Goal: Communication & Community: Answer question/provide support

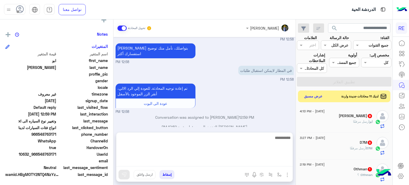
click at [227, 163] on textarea at bounding box center [204, 150] width 176 height 32
type textarea "**********"
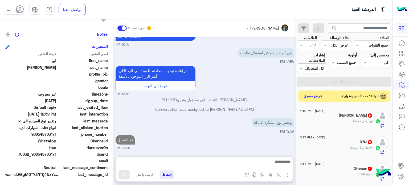
click at [312, 93] on button "عرض مسبق" at bounding box center [313, 96] width 22 height 7
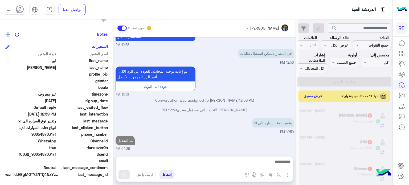
scroll to position [184, 0]
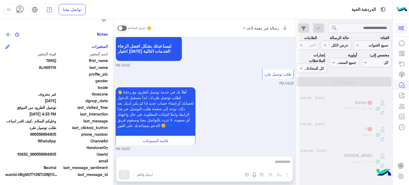
scroll to position [3, 0]
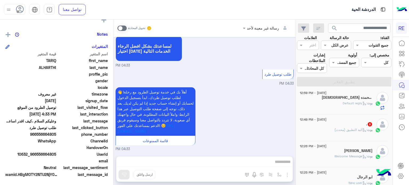
click at [343, 129] on span ": آلية التطبيق (محدث)" at bounding box center [350, 130] width 33 height 4
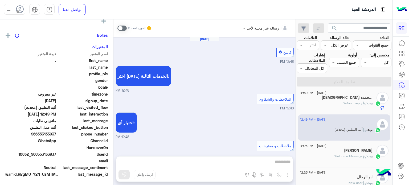
scroll to position [369, 0]
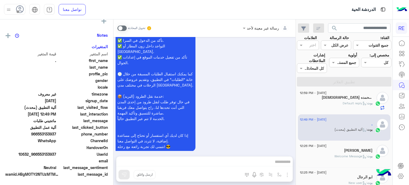
click at [356, 94] on div "[DATE] - 12:59 PM" at bounding box center [336, 93] width 73 height 3
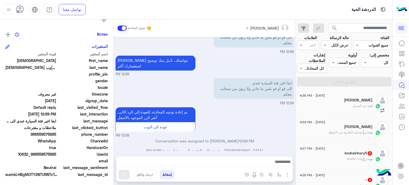
scroll to position [3, 0]
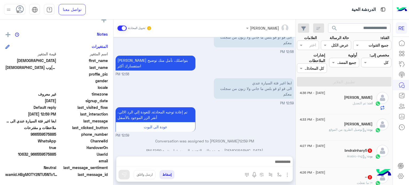
drag, startPoint x: 57, startPoint y: 154, endPoint x: 38, endPoint y: 154, distance: 19.7
click at [38, 154] on div "UserId 10632_966559575885" at bounding box center [56, 154] width 102 height 7
copy span "559575885"
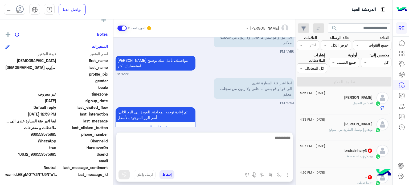
click at [222, 161] on textarea at bounding box center [204, 150] width 176 height 32
type textarea "**********"
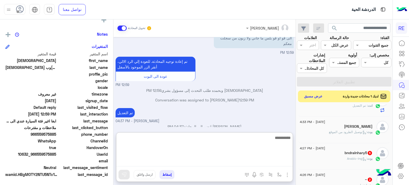
scroll to position [15, 0]
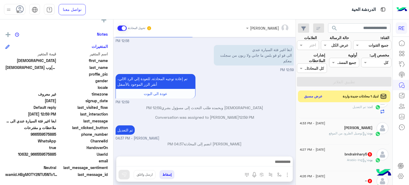
click at [347, 131] on p "بوت : توصيل الطرود من الموقع" at bounding box center [351, 133] width 44 height 5
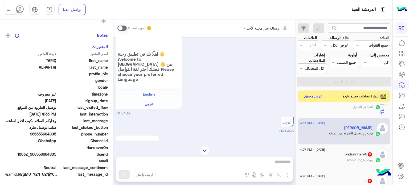
scroll to position [101, 0]
click at [123, 26] on span at bounding box center [121, 28] width 9 height 5
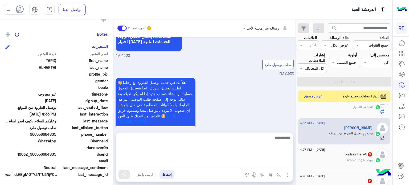
click at [197, 160] on textarea at bounding box center [204, 150] width 176 height 32
type textarea "**********"
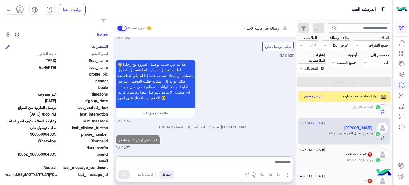
click at [358, 154] on h5 "bndralnhary5 5" at bounding box center [358, 154] width 28 height 5
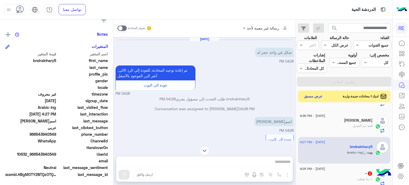
click at [124, 32] on div "تحويل المحادثة" at bounding box center [134, 28] width 34 height 10
click at [123, 31] on div "تحويل المحادثة" at bounding box center [134, 28] width 34 height 10
click at [150, 110] on p "Conversation was assigned to [PERSON_NAME] 04:26 PM" at bounding box center [204, 109] width 178 height 6
click at [121, 26] on span at bounding box center [121, 28] width 9 height 5
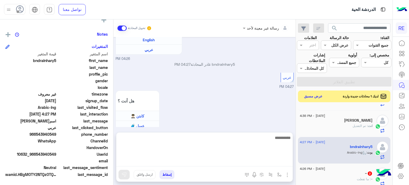
click at [205, 166] on textarea at bounding box center [204, 150] width 176 height 32
type textarea "**********"
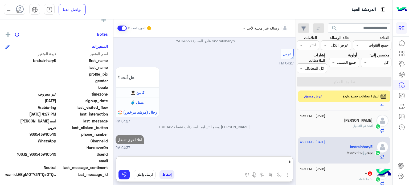
click at [317, 171] on div "~ 2" at bounding box center [336, 174] width 73 height 6
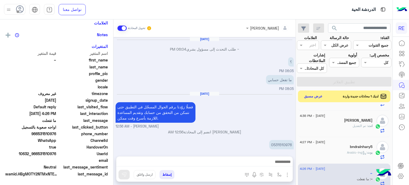
scroll to position [90, 0]
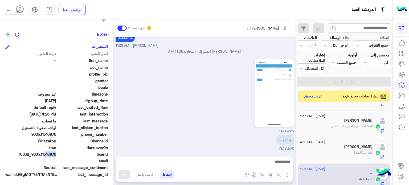
drag, startPoint x: 56, startPoint y: 153, endPoint x: 44, endPoint y: 153, distance: 12.0
click at [44, 153] on span "10632_966531510976" at bounding box center [30, 154] width 51 height 6
click at [49, 154] on span "10632_966531510976" at bounding box center [30, 154] width 51 height 6
drag, startPoint x: 57, startPoint y: 153, endPoint x: 39, endPoint y: 153, distance: 17.6
click at [39, 153] on span "10632_966531510976" at bounding box center [30, 154] width 51 height 6
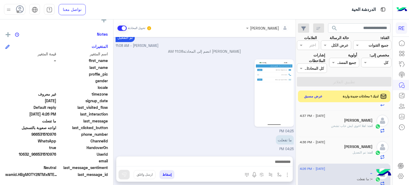
copy span "531510976"
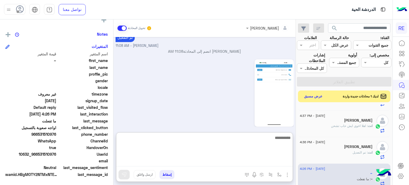
click at [256, 164] on textarea at bounding box center [204, 150] width 176 height 32
type textarea "**********"
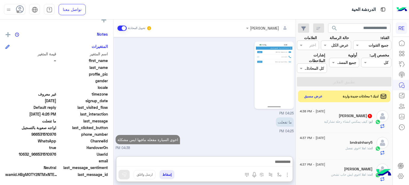
scroll to position [154, 0]
click at [332, 114] on div "[PERSON_NAME] 1" at bounding box center [336, 117] width 73 height 6
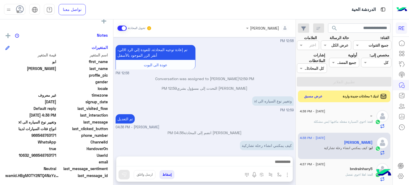
scroll to position [101, 0]
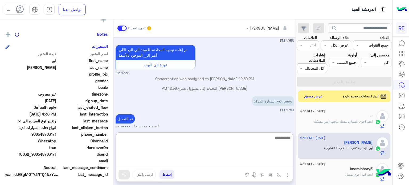
click at [189, 160] on textarea at bounding box center [204, 150] width 176 height 32
type textarea "**********"
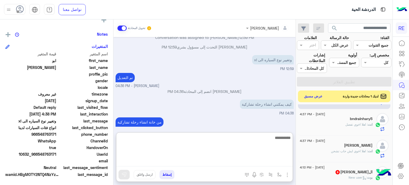
scroll to position [53, 0]
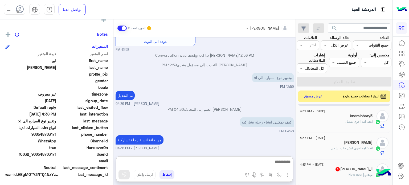
click at [326, 178] on div "بوت : New user" at bounding box center [336, 176] width 73 height 9
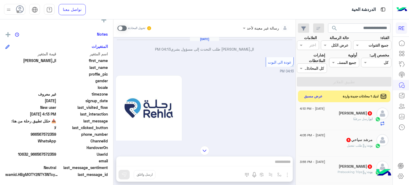
scroll to position [142, 0]
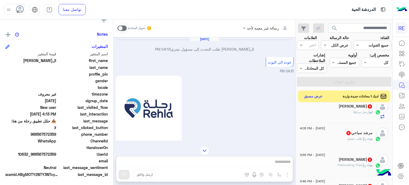
click at [348, 108] on div "[PERSON_NAME] 9" at bounding box center [336, 107] width 73 height 6
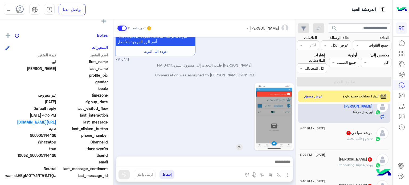
scroll to position [101, 0]
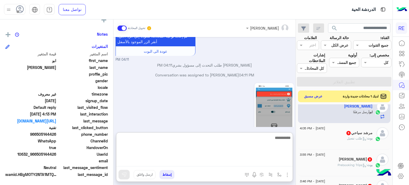
click at [190, 163] on textarea at bounding box center [204, 150] width 176 height 32
type textarea "**********"
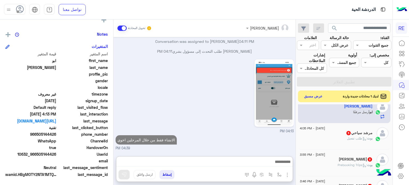
click at [322, 141] on div "بوت : طلب تفعيل" at bounding box center [336, 140] width 73 height 9
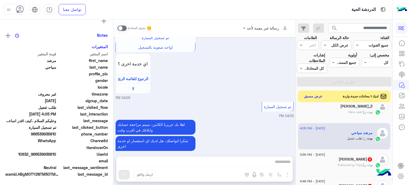
scroll to position [101, 0]
drag, startPoint x: 56, startPoint y: 155, endPoint x: 37, endPoint y: 157, distance: 19.2
click at [37, 157] on div "UserId 10632_966539936810" at bounding box center [56, 154] width 102 height 7
copy span "539936810"
click at [249, 159] on div "رسالة غير معينة لأحد تحويل المحادثة [DATE] السلام عليكم 04:04 PM وعليكم السلام …" at bounding box center [204, 103] width 182 height 168
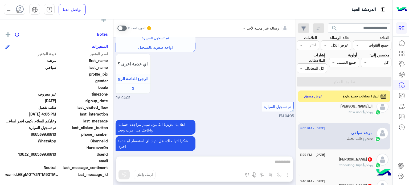
drag, startPoint x: 248, startPoint y: 161, endPoint x: 168, endPoint y: 108, distance: 95.8
click at [168, 113] on div "رسالة غير معينة لأحد تحويل المحادثة [DATE] السلام عليكم 04:04 PM وعليكم السلام …" at bounding box center [204, 103] width 182 height 168
click at [119, 27] on span at bounding box center [121, 28] width 9 height 5
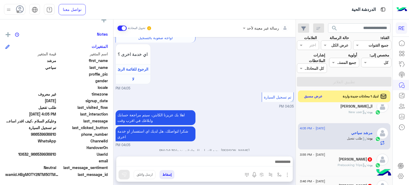
click at [194, 158] on div at bounding box center [204, 162] width 176 height 13
click at [193, 160] on textarea at bounding box center [204, 162] width 176 height 8
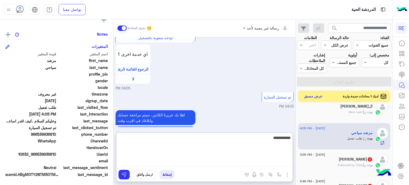
scroll to position [142, 0]
type textarea "**********"
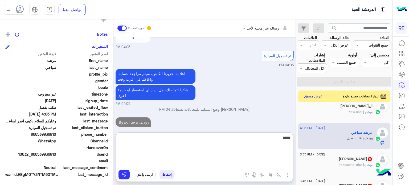
type textarea "******"
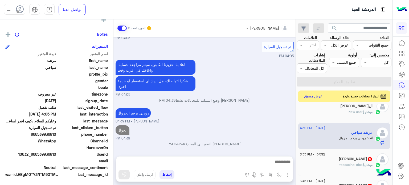
scroll to position [545, 0]
click at [318, 161] on div "[PERSON_NAME] 8" at bounding box center [336, 160] width 73 height 6
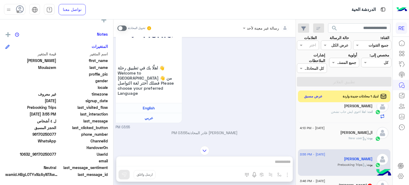
scroll to position [53, 0]
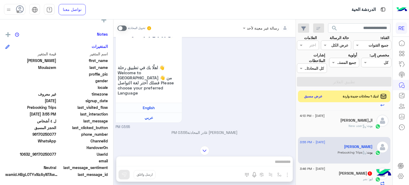
click at [336, 171] on div "[PERSON_NAME] 1" at bounding box center [336, 174] width 73 height 6
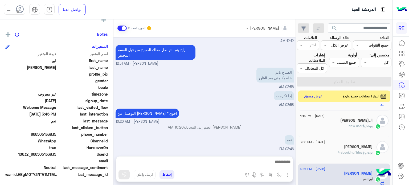
scroll to position [82, 0]
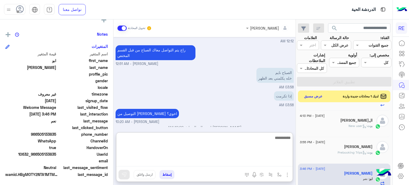
click at [233, 161] on textarea at bounding box center [204, 150] width 176 height 32
type textarea "*"
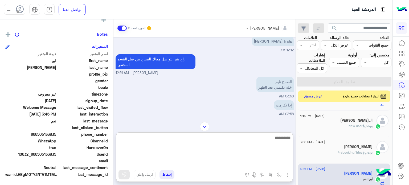
scroll to position [80, 0]
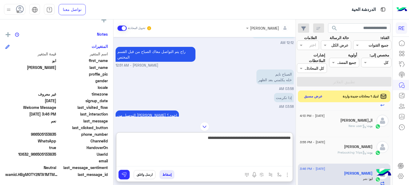
type textarea "**********"
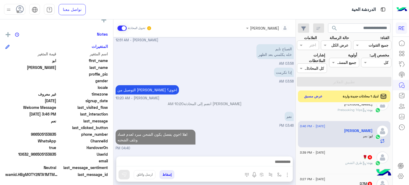
scroll to position [0, 0]
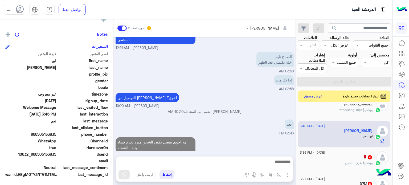
click at [335, 155] on div "🌹 4" at bounding box center [336, 158] width 73 height 6
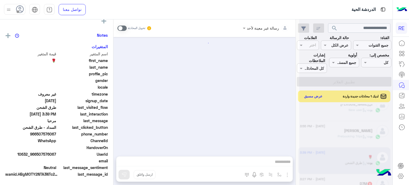
scroll to position [101, 0]
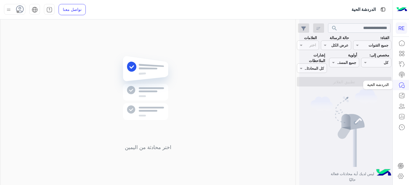
click at [401, 85] on icon at bounding box center [401, 85] width 6 height 6
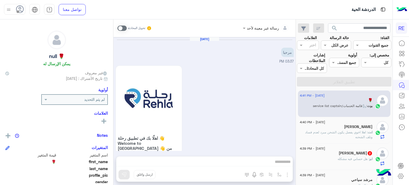
scroll to position [345, 0]
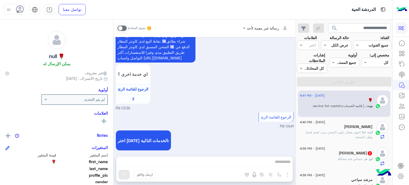
click at [330, 156] on div "ابو احمد 2" at bounding box center [336, 154] width 73 height 6
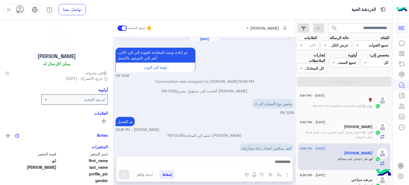
scroll to position [78, 0]
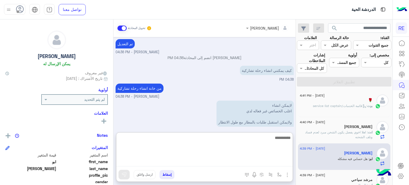
click at [238, 163] on textarea at bounding box center [204, 150] width 176 height 32
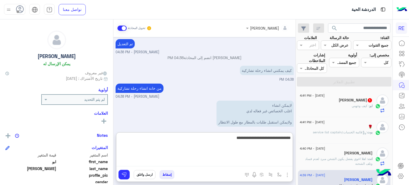
type textarea "**********"
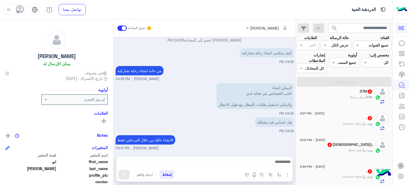
scroll to position [0, 0]
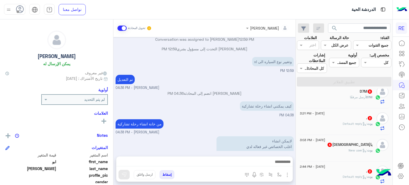
click at [347, 92] on div "D7M 6" at bounding box center [336, 92] width 73 height 6
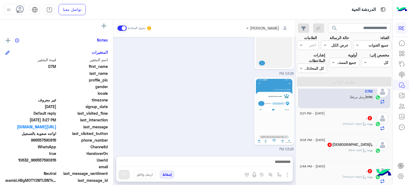
scroll to position [101, 0]
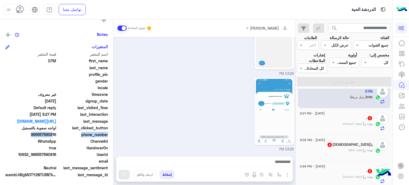
drag, startPoint x: 58, startPoint y: 134, endPoint x: 52, endPoint y: 134, distance: 6.7
click at [52, 134] on div "phone_number 966557590816" at bounding box center [56, 135] width 102 height 7
click at [59, 134] on span "phone_number" at bounding box center [82, 135] width 51 height 6
drag, startPoint x: 56, startPoint y: 135, endPoint x: 39, endPoint y: 136, distance: 17.9
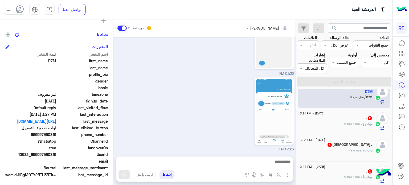
click at [39, 136] on span "966557590816" at bounding box center [30, 135] width 51 height 6
copy span "557590816"
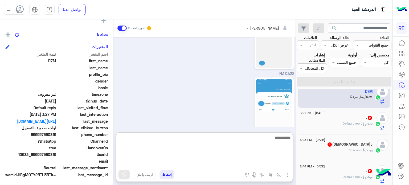
click at [269, 160] on textarea at bounding box center [204, 150] width 176 height 32
type textarea "**********"
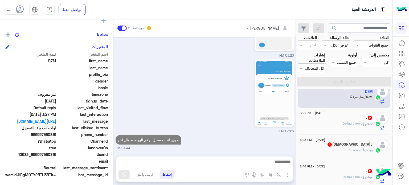
scroll to position [227, 0]
click at [338, 124] on div "بوت : Default reply" at bounding box center [336, 125] width 73 height 9
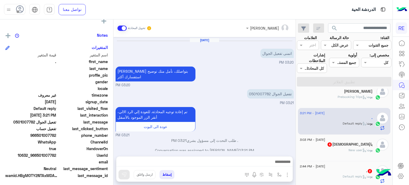
scroll to position [101, 0]
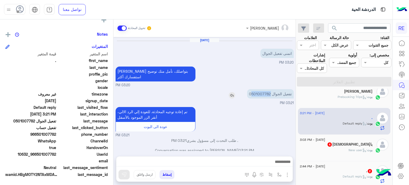
drag, startPoint x: 269, startPoint y: 89, endPoint x: 251, endPoint y: 90, distance: 17.6
click at [251, 90] on p "تفعيل الجوال 0501007782" at bounding box center [270, 93] width 47 height 9
copy p "501007782"
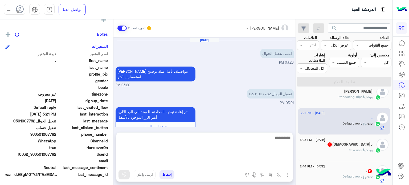
click at [235, 160] on textarea at bounding box center [204, 150] width 176 height 32
type textarea "**********"
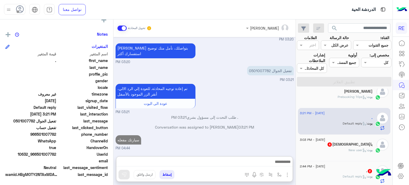
scroll to position [94, 0]
click at [341, 143] on div "يارب 4" at bounding box center [336, 145] width 73 height 6
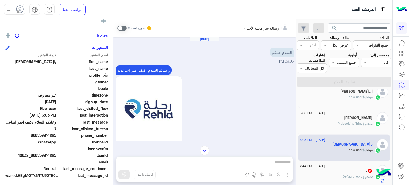
scroll to position [101, 0]
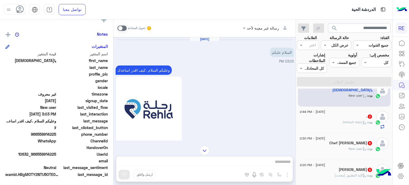
click at [355, 126] on div "بوت : Default reply" at bounding box center [336, 124] width 73 height 9
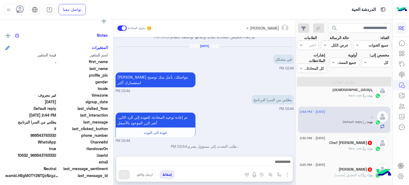
scroll to position [101, 0]
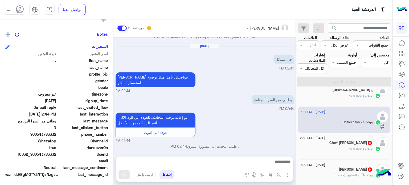
click at [331, 152] on div "بوت : New user" at bounding box center [336, 150] width 73 height 9
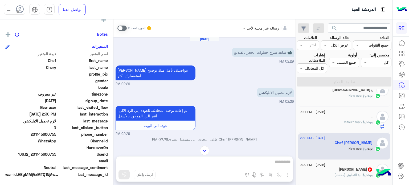
scroll to position [377, 0]
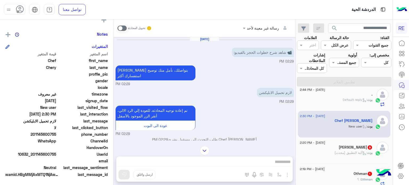
click at [338, 147] on div "البراء الصديق 9" at bounding box center [336, 148] width 73 height 6
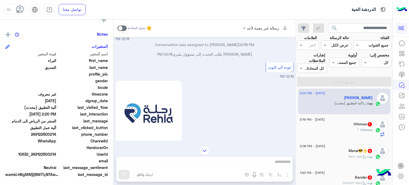
click at [343, 127] on div "Othman : ؟" at bounding box center [336, 131] width 73 height 9
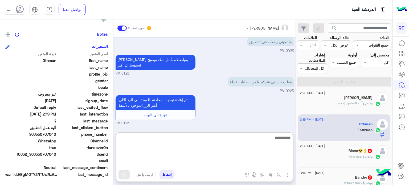
click at [238, 160] on textarea at bounding box center [204, 150] width 176 height 32
type textarea "**********"
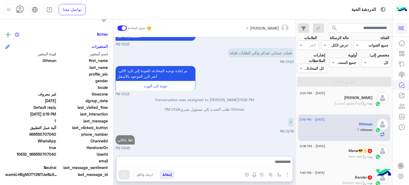
click at [354, 141] on div "14 August - 2:08 PM Manø😎👌 6 بوت : New user" at bounding box center [344, 154] width 93 height 27
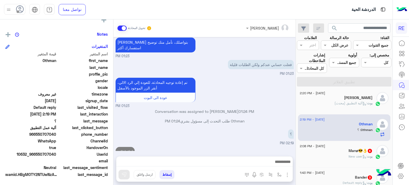
click at [351, 147] on div "[DATE] - 2:08 PM" at bounding box center [336, 146] width 73 height 3
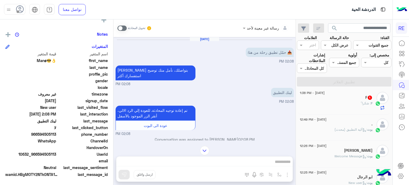
click at [354, 99] on div "F 1" at bounding box center [336, 98] width 73 height 6
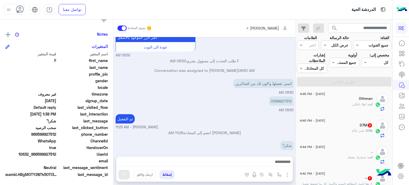
click at [351, 130] on div "D7M : تقدر تتأكد" at bounding box center [336, 132] width 73 height 9
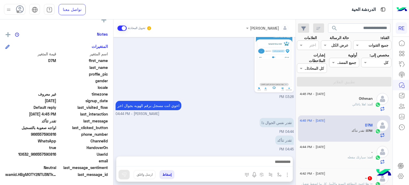
drag, startPoint x: 56, startPoint y: 154, endPoint x: 38, endPoint y: 156, distance: 18.2
click at [38, 156] on span "10632_966557590816" at bounding box center [30, 154] width 51 height 6
copy span "557590816"
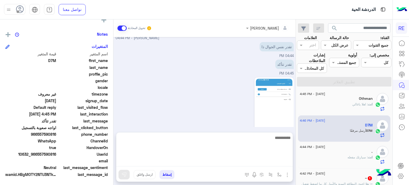
click at [209, 163] on textarea at bounding box center [204, 150] width 176 height 32
paste textarea "*********"
type textarea "*********"
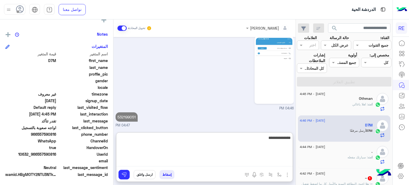
type textarea "**********"
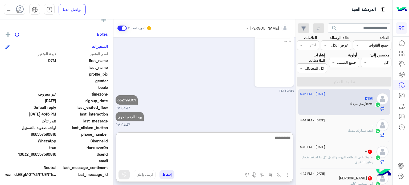
scroll to position [29, 0]
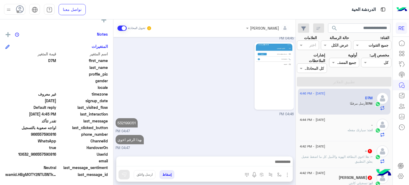
click at [337, 149] on div "~ 1" at bounding box center [336, 152] width 73 height 6
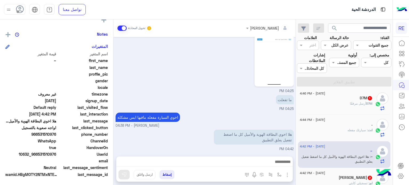
scroll to position [51, 0]
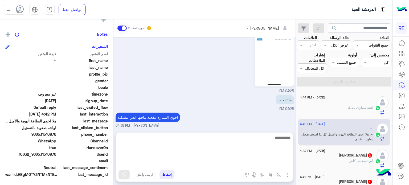
click at [276, 163] on textarea at bounding box center [204, 150] width 176 height 32
type textarea "**********"
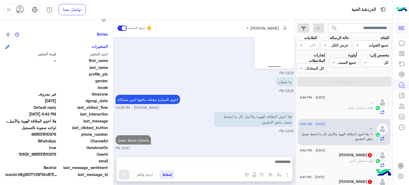
scroll to position [167, 0]
click at [351, 159] on span ": تسجيلي كابتن" at bounding box center [358, 161] width 20 height 4
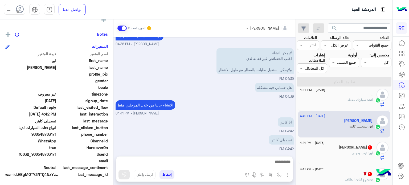
scroll to position [86, 0]
click at [350, 152] on div "ابو : كيف وجهني" at bounding box center [336, 154] width 73 height 9
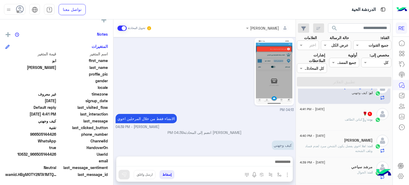
scroll to position [146, 0]
click at [341, 112] on div "🌹 1" at bounding box center [336, 114] width 73 height 6
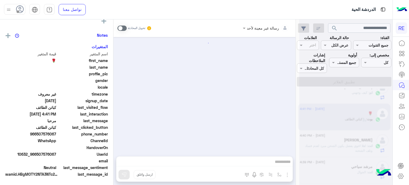
scroll to position [101, 0]
